Goal: Information Seeking & Learning: Check status

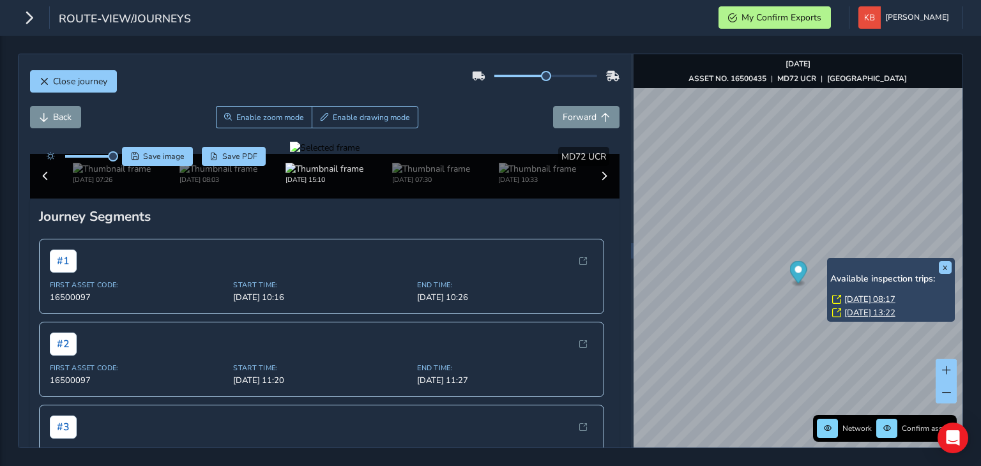
click at [869, 294] on link "[DATE] 08:17" at bounding box center [869, 299] width 51 height 11
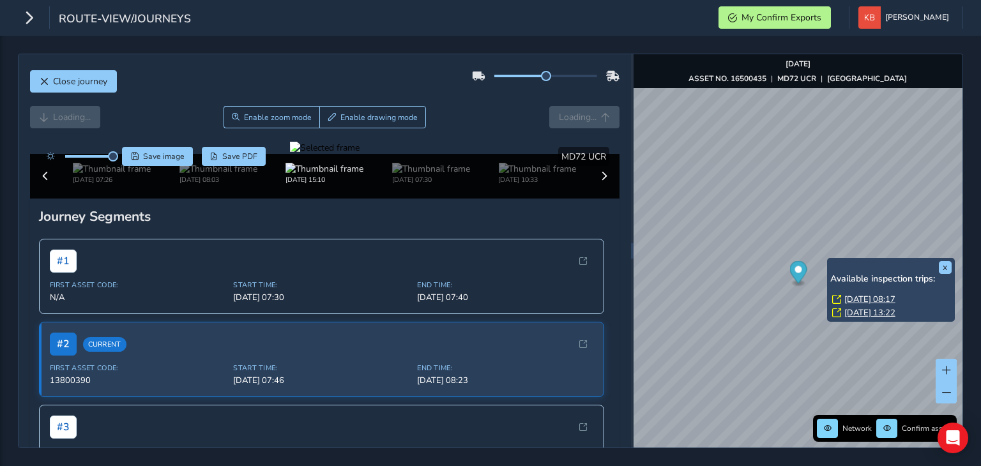
click at [865, 296] on link "[DATE] 08:17" at bounding box center [869, 299] width 51 height 11
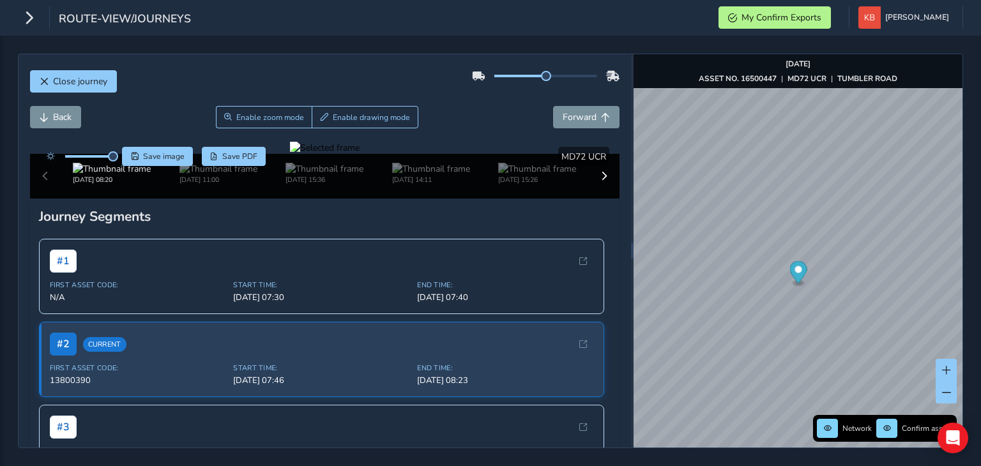
drag, startPoint x: 169, startPoint y: 365, endPoint x: 312, endPoint y: 363, distance: 143.7
click at [312, 154] on div at bounding box center [325, 148] width 70 height 12
click at [290, 154] on div at bounding box center [325, 148] width 70 height 12
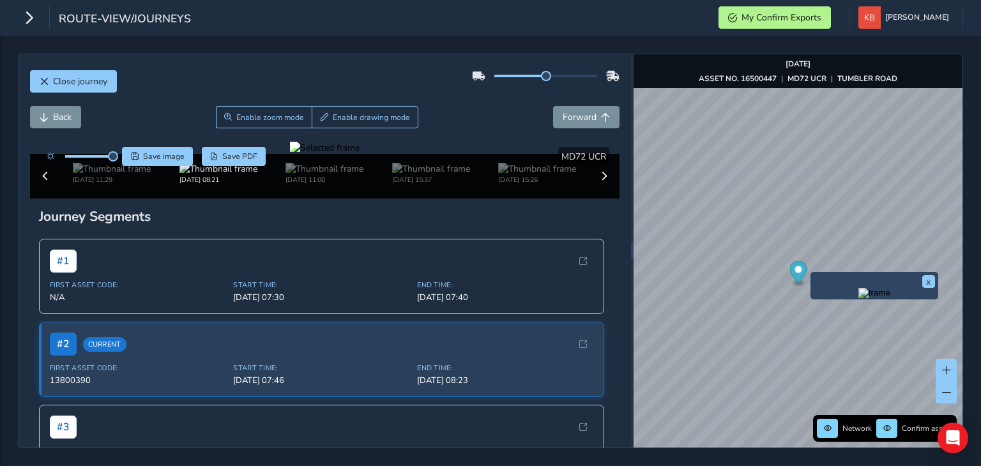
click at [290, 154] on div at bounding box center [325, 148] width 70 height 12
click at [149, 408] on img at bounding box center [951, 81] width 1840 height 1035
click at [290, 154] on div at bounding box center [325, 148] width 70 height 12
click at [263, 340] on img at bounding box center [703, 228] width 1840 height 1035
click at [290, 154] on div at bounding box center [325, 148] width 70 height 12
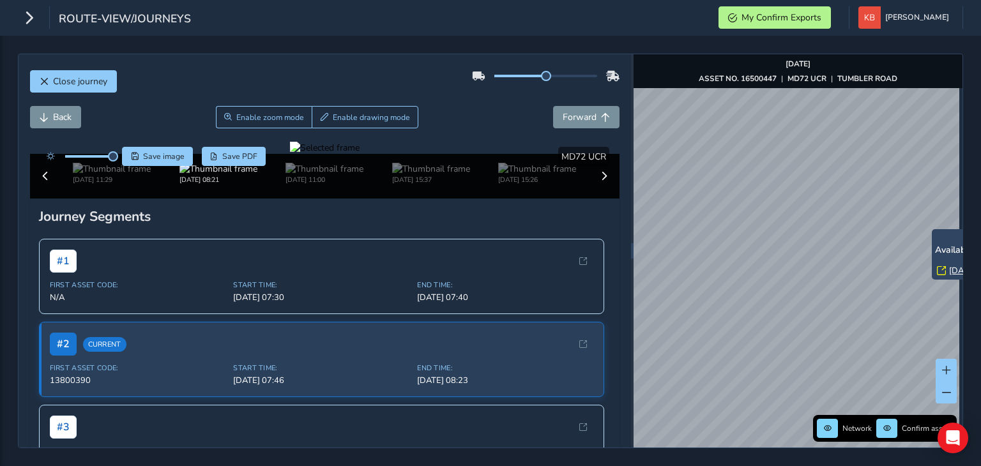
click at [979, 182] on div "Close journey Back Enable zoom mode Enable drawing mode Forward Click and Drag …" at bounding box center [490, 251] width 981 height 431
click at [969, 282] on div "Close journey Back Enable zoom mode Enable drawing mode Forward Click and Drag …" at bounding box center [490, 251] width 981 height 431
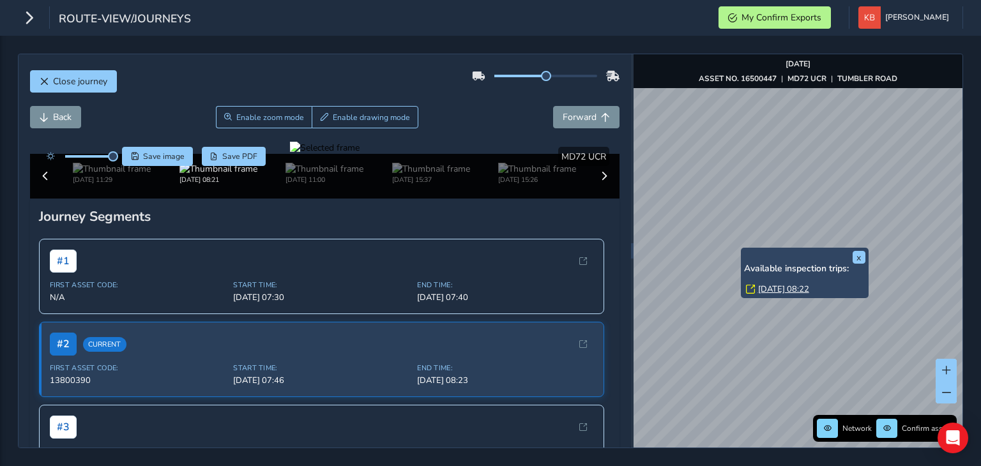
click at [774, 289] on link "[DATE] 08:22" at bounding box center [783, 289] width 51 height 11
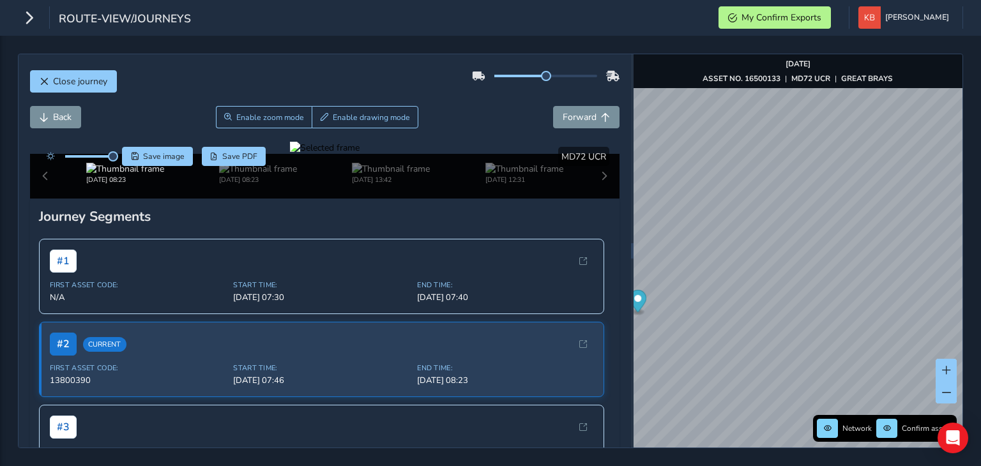
click at [969, 217] on div "Close journey Back Enable zoom mode Enable drawing mode Forward Click and Drag …" at bounding box center [490, 251] width 981 height 431
drag, startPoint x: 913, startPoint y: 262, endPoint x: 841, endPoint y: 262, distance: 72.2
click at [841, 262] on div "x" at bounding box center [875, 264] width 128 height 27
click at [595, 409] on div "Close journey Back Enable zoom mode Enable drawing mode Forward Click and Drag …" at bounding box center [490, 251] width 945 height 395
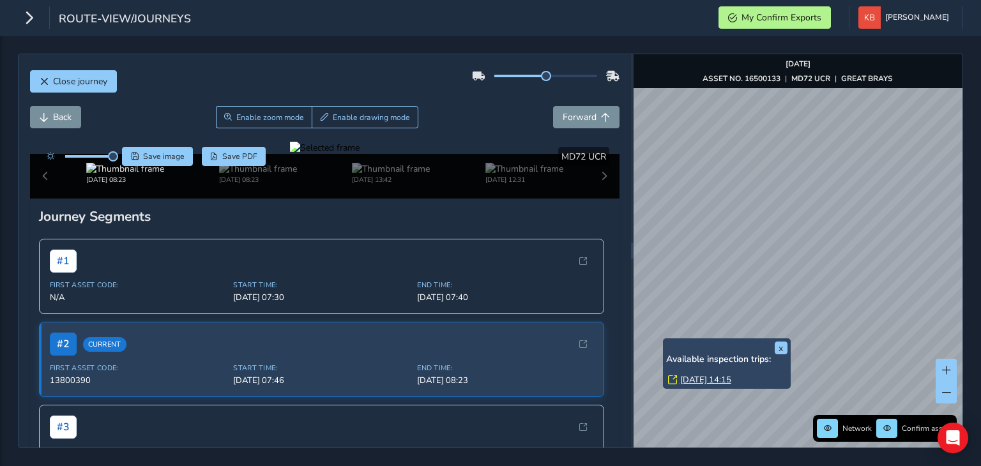
click at [690, 381] on link "[DATE] 14:15" at bounding box center [705, 379] width 51 height 11
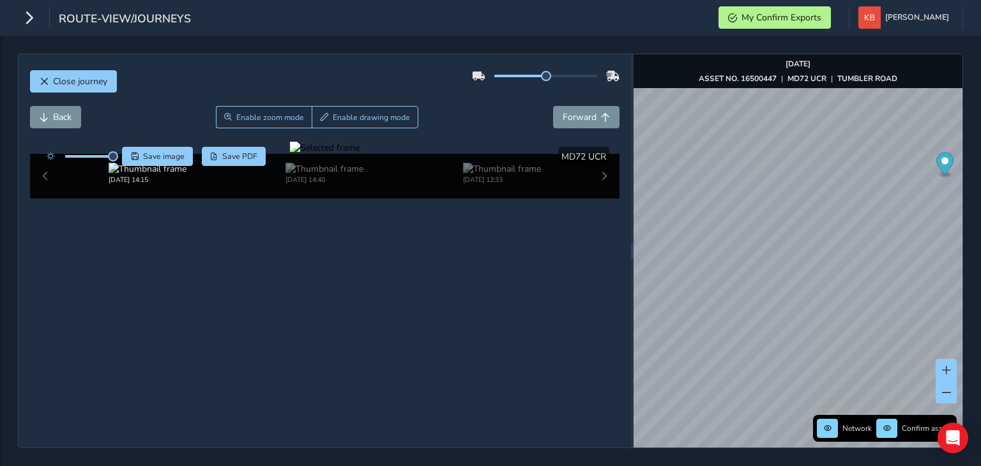
click at [964, 183] on div "Close journey Back Enable zoom mode Enable drawing mode Forward Click and Drag …" at bounding box center [490, 251] width 981 height 431
